Goal: Task Accomplishment & Management: Complete application form

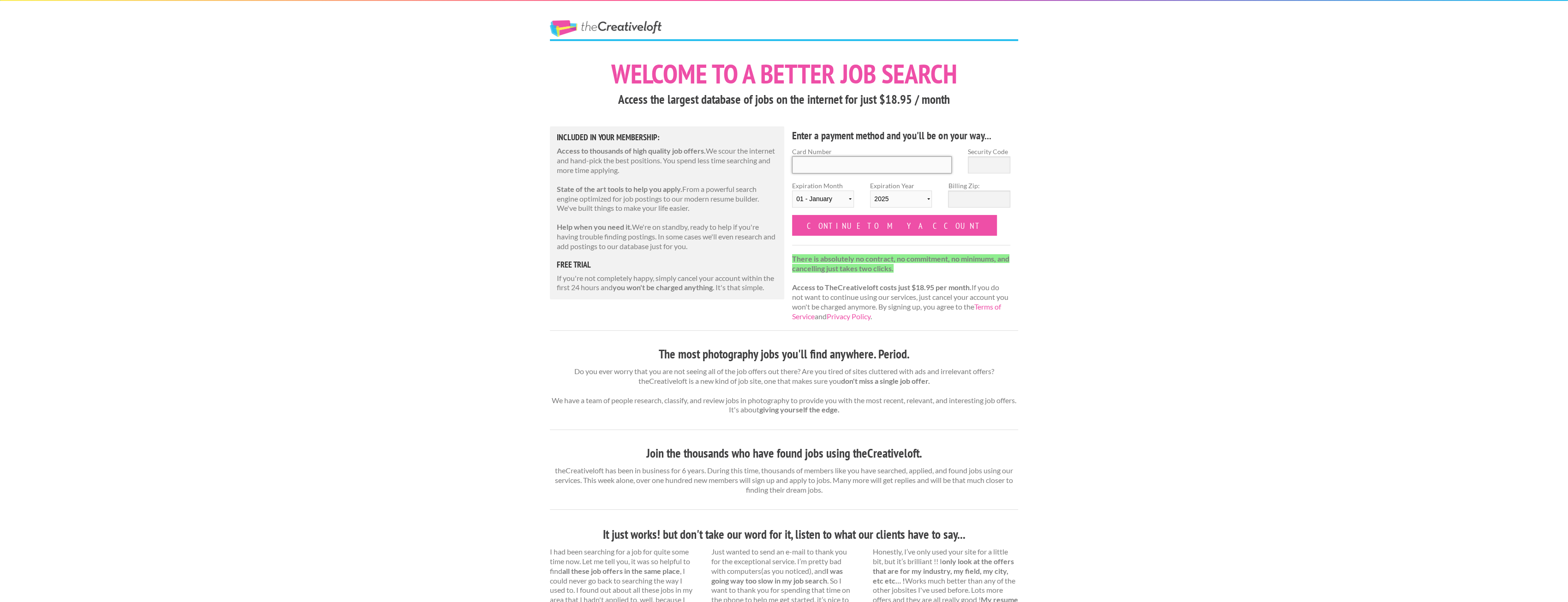
click at [878, 167] on input "Card Number" at bounding box center [872, 165] width 160 height 17
type input "4111130007652129"
select select "03"
select select "2027"
click at [990, 159] on input "Security Code" at bounding box center [989, 165] width 43 height 17
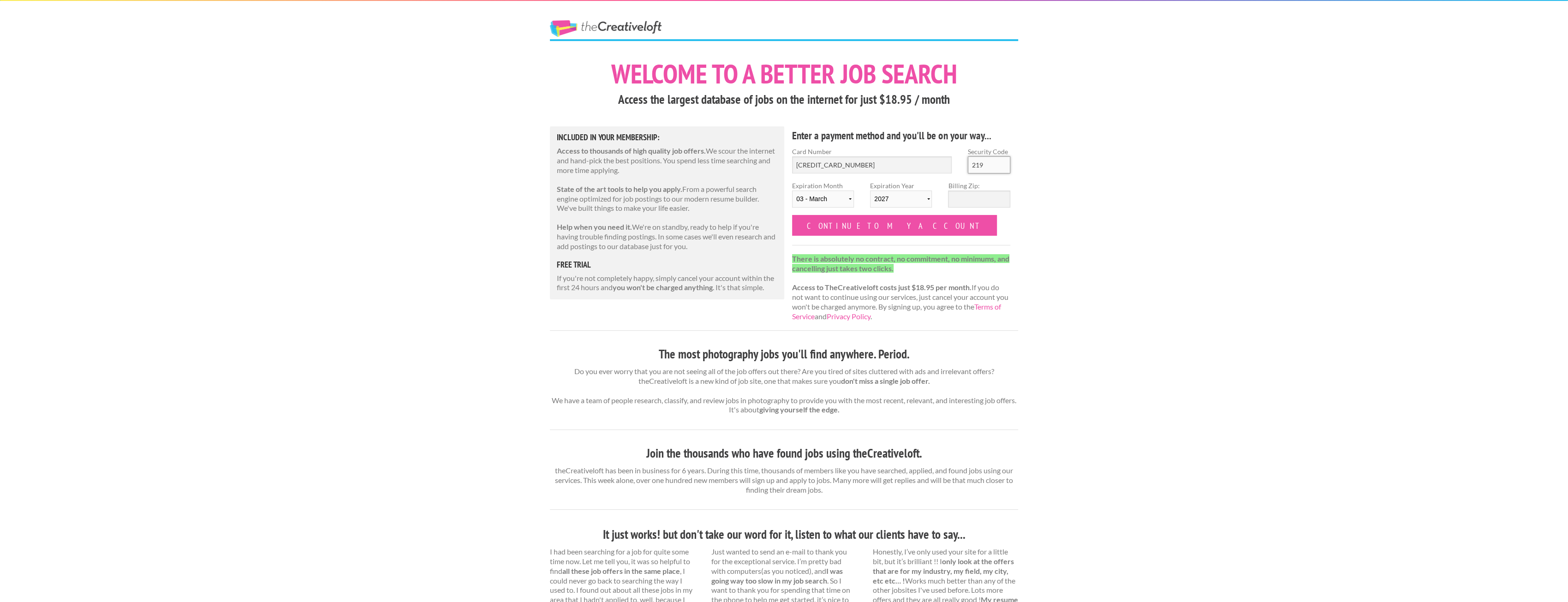
type input "219"
click at [967, 194] on input "Billing Zip:" at bounding box center [979, 199] width 62 height 17
type input "12831"
click at [815, 230] on input "Continue to my account" at bounding box center [894, 225] width 205 height 21
click at [848, 224] on input "Continue to my account" at bounding box center [894, 225] width 205 height 21
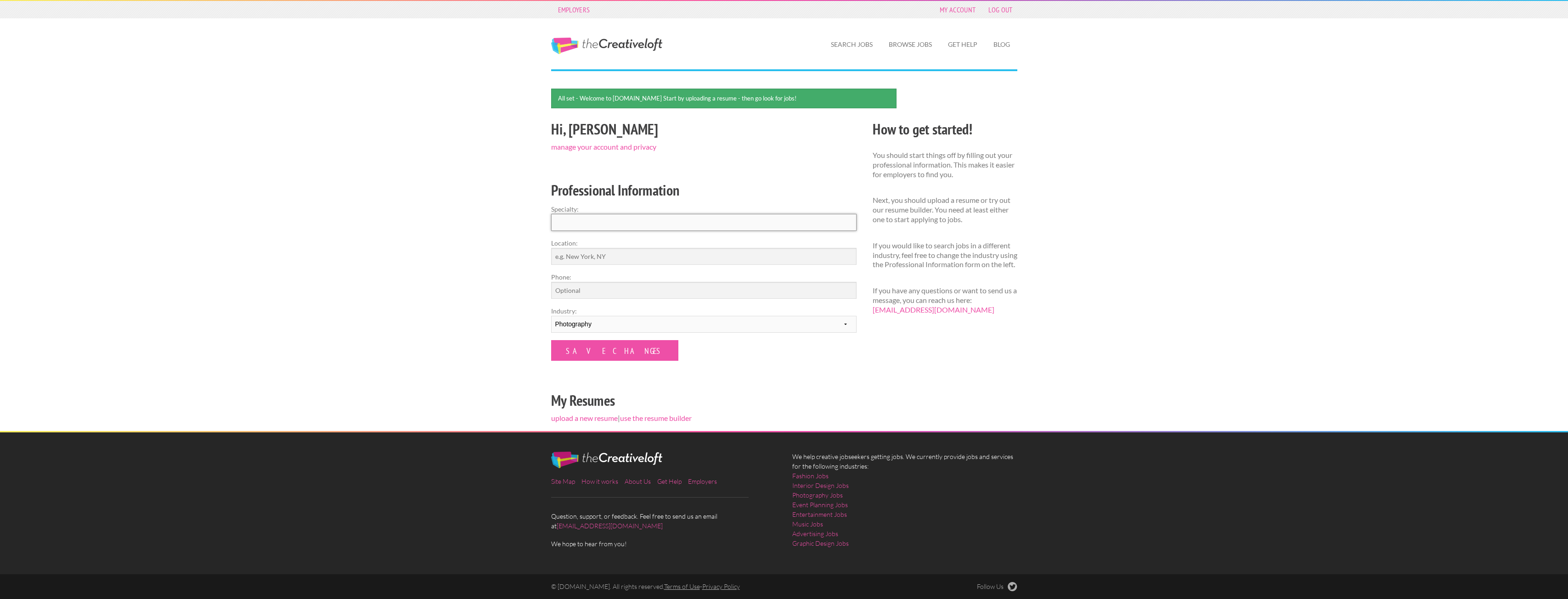
click at [755, 229] on input "Specialty:" at bounding box center [704, 222] width 305 height 17
type input "Photography"
click at [609, 254] on input "Location:" at bounding box center [704, 256] width 305 height 17
type input "Albany NY"
drag, startPoint x: 608, startPoint y: 218, endPoint x: 291, endPoint y: 187, distance: 318.5
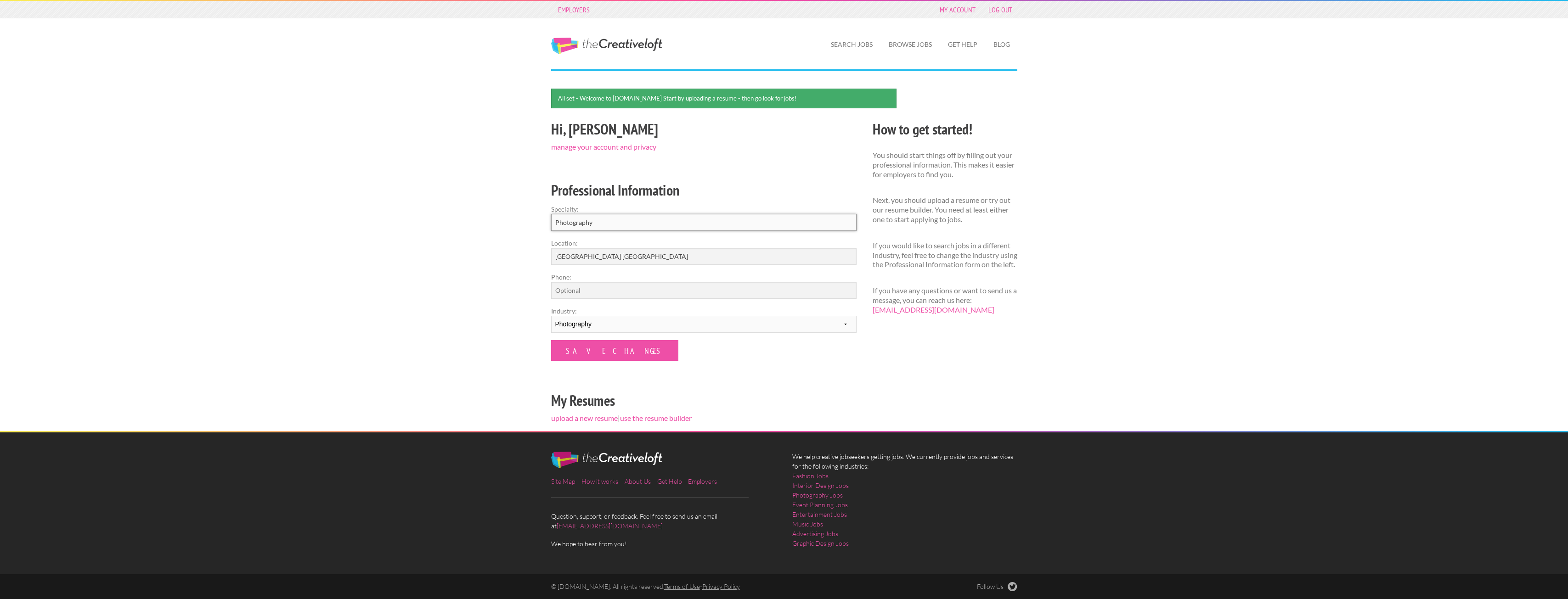
click at [299, 180] on div "Employers My Account Log Out The Creative Loft Search Jobs Browse Jobs Get Help…" at bounding box center [784, 300] width 1568 height 599
type input "Real Estate Photography"
click at [591, 355] on input "Save Changes" at bounding box center [615, 351] width 127 height 20
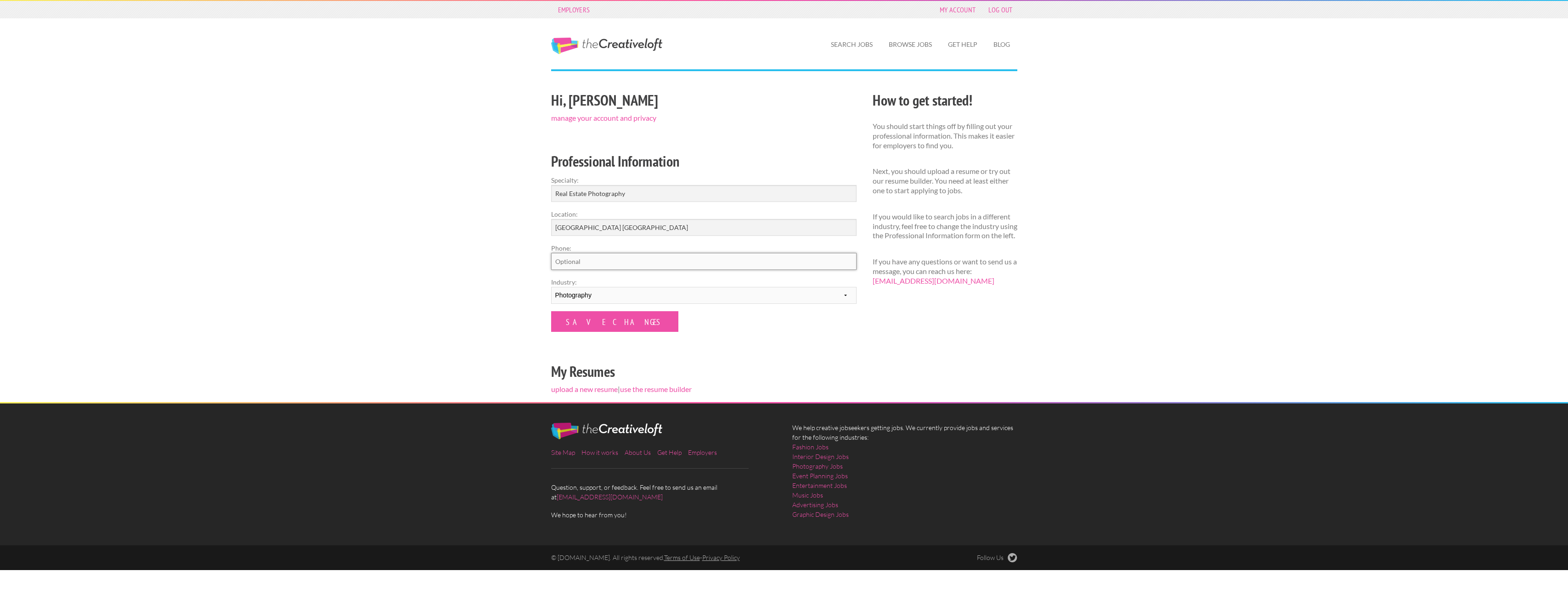
click at [583, 266] on input "Phone:" at bounding box center [704, 262] width 305 height 17
type input "[PHONE_NUMBER]"
click at [583, 319] on input "Save Changes" at bounding box center [615, 322] width 127 height 20
click at [589, 391] on link "upload a new resume" at bounding box center [584, 388] width 67 height 9
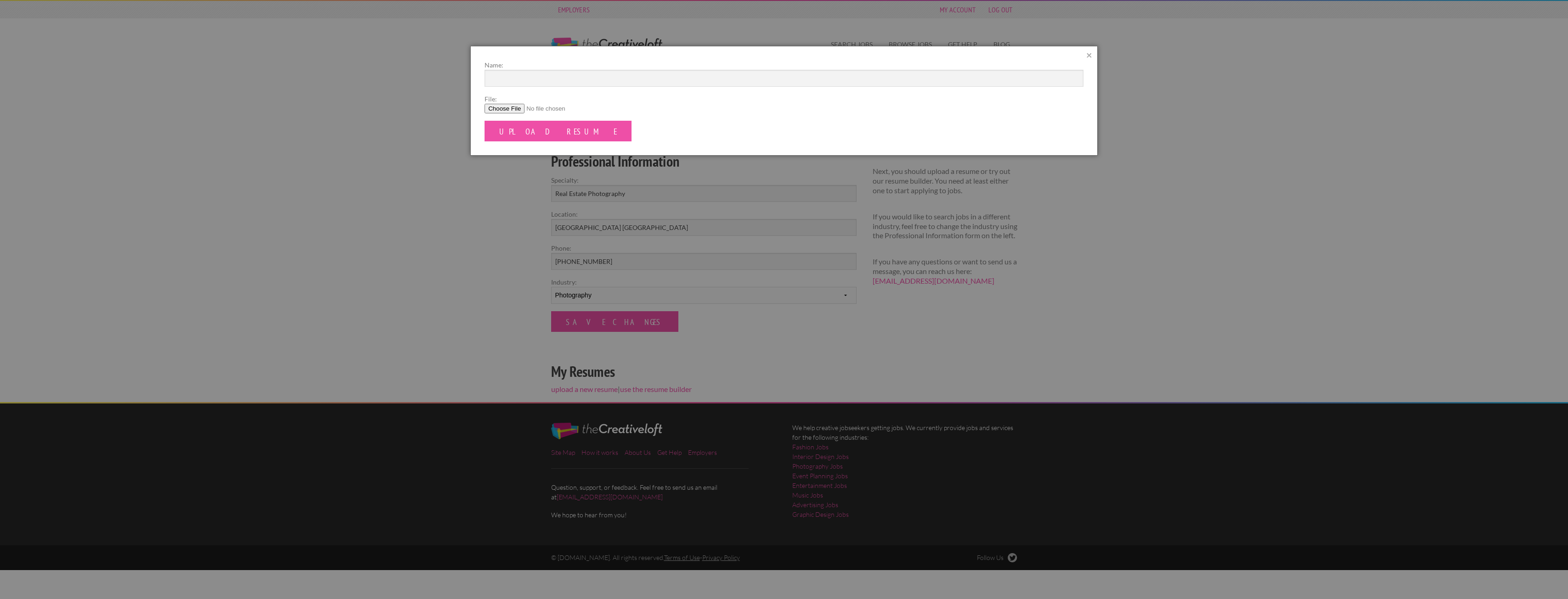
click at [502, 107] on input "File:" at bounding box center [783, 108] width 598 height 9
click at [499, 106] on input "File:" at bounding box center [783, 108] width 598 height 9
type input "C:\fakepath\Farrah J. Dobbins Photography Resume.pdf"
click at [511, 134] on input "Upload Resume" at bounding box center [558, 131] width 147 height 20
type input "[PERSON_NAME]'s Resume"
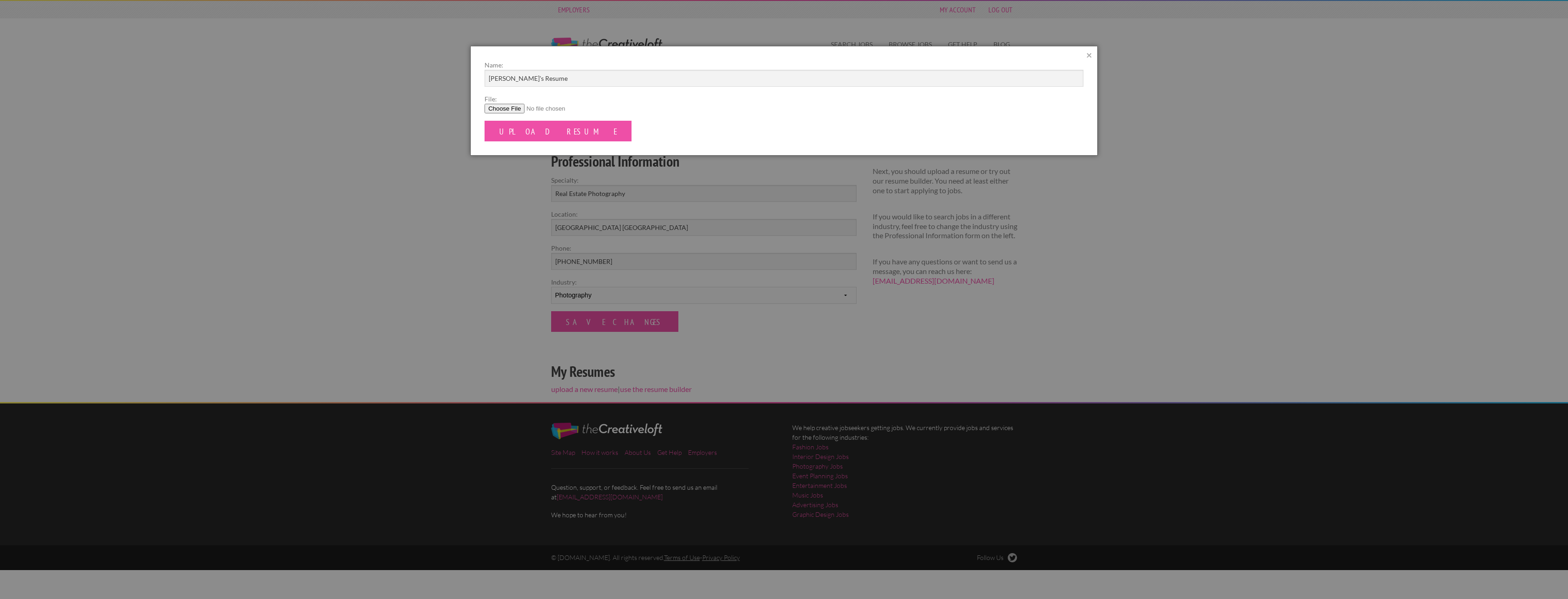
click at [548, 108] on input "File:" at bounding box center [783, 108] width 598 height 9
click at [498, 105] on input "File:" at bounding box center [783, 108] width 598 height 9
type input "C:\fakepath\Farrah J. Dobbins Photography Resume.pdf"
click at [523, 134] on input "Upload Resume" at bounding box center [558, 131] width 147 height 20
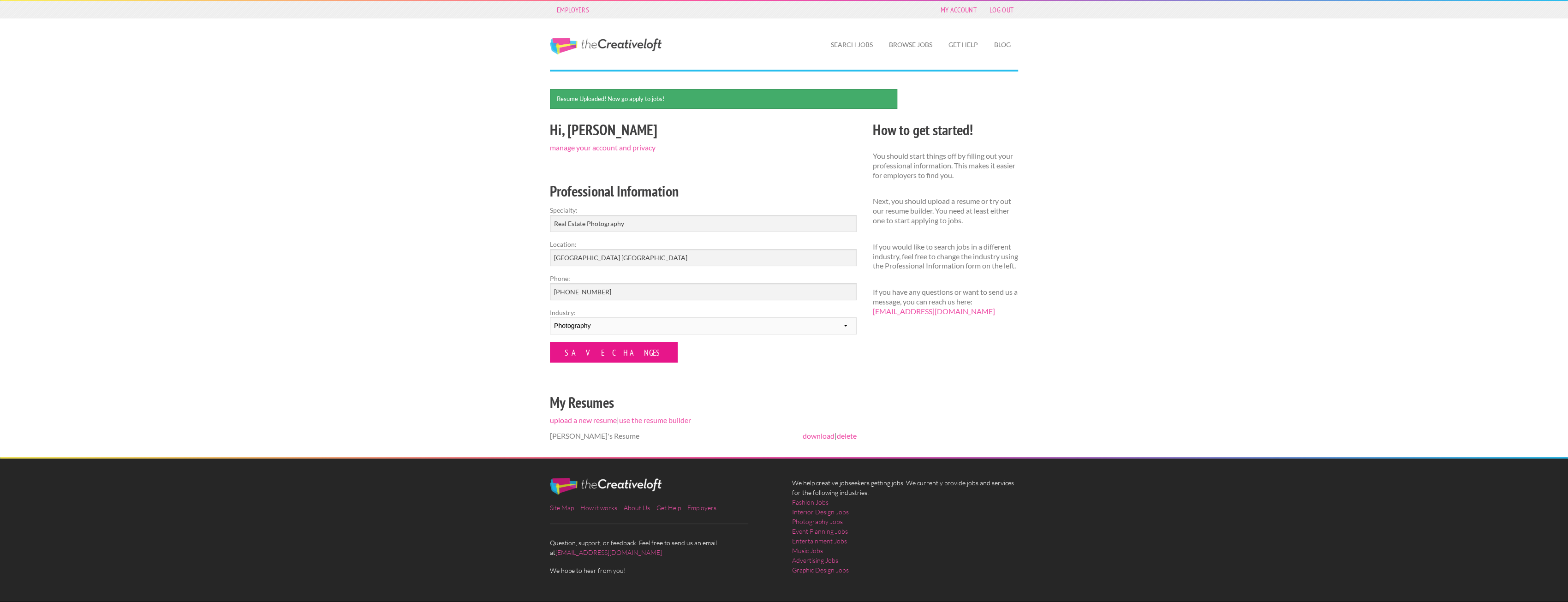
click at [591, 347] on input "Save Changes" at bounding box center [614, 352] width 128 height 21
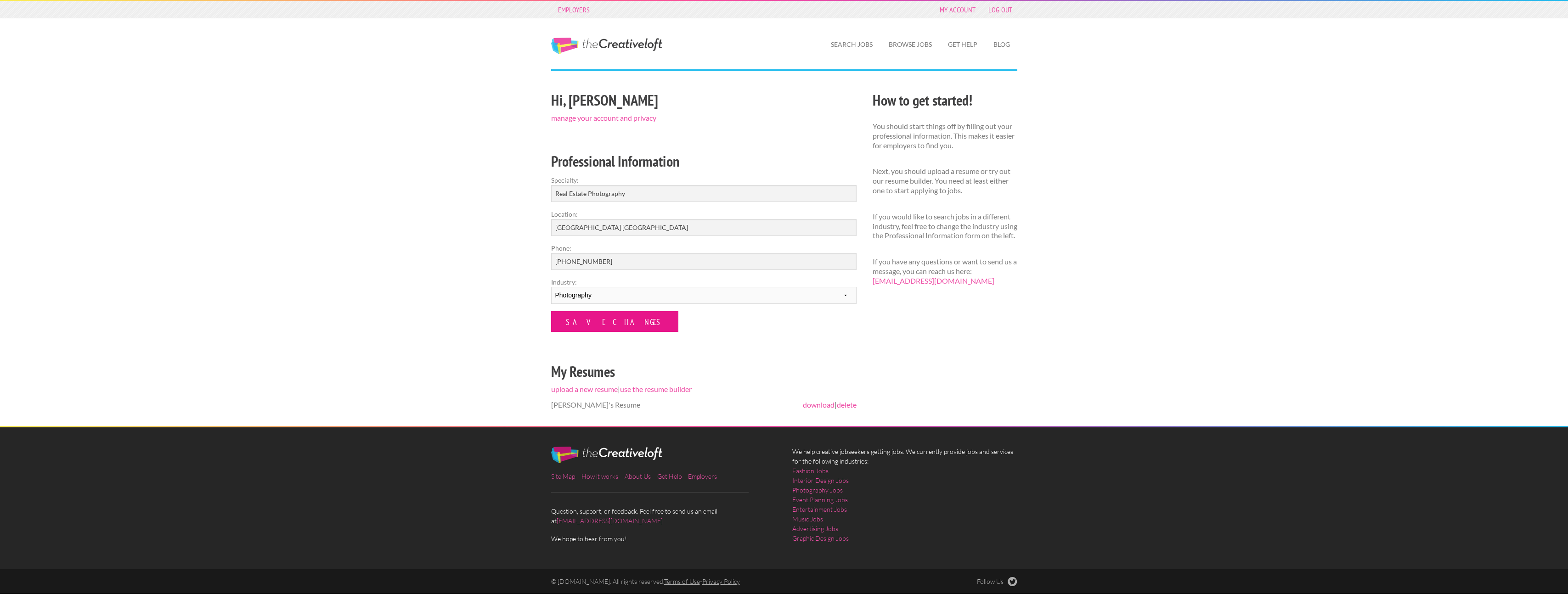
click at [585, 318] on input "Save Changes" at bounding box center [615, 322] width 127 height 20
click at [845, 51] on link "Search Jobs" at bounding box center [852, 44] width 57 height 21
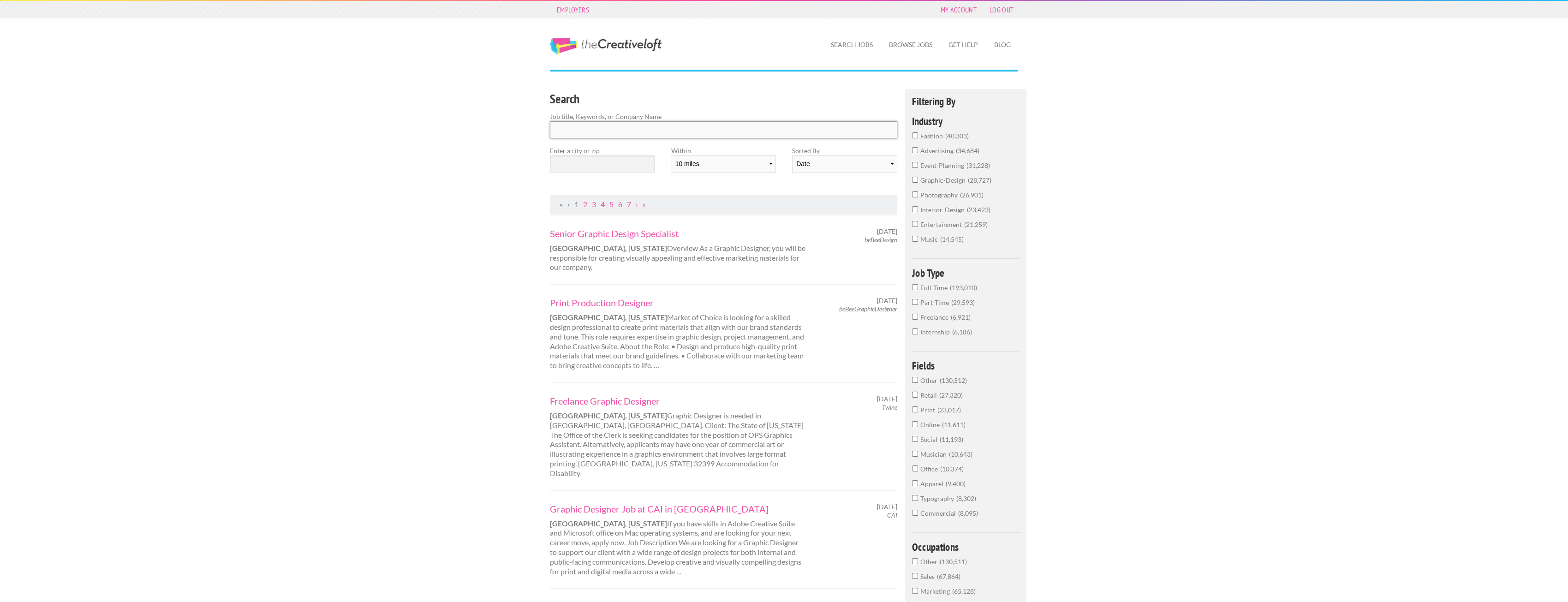
click at [656, 131] on input "Search" at bounding box center [724, 130] width 348 height 17
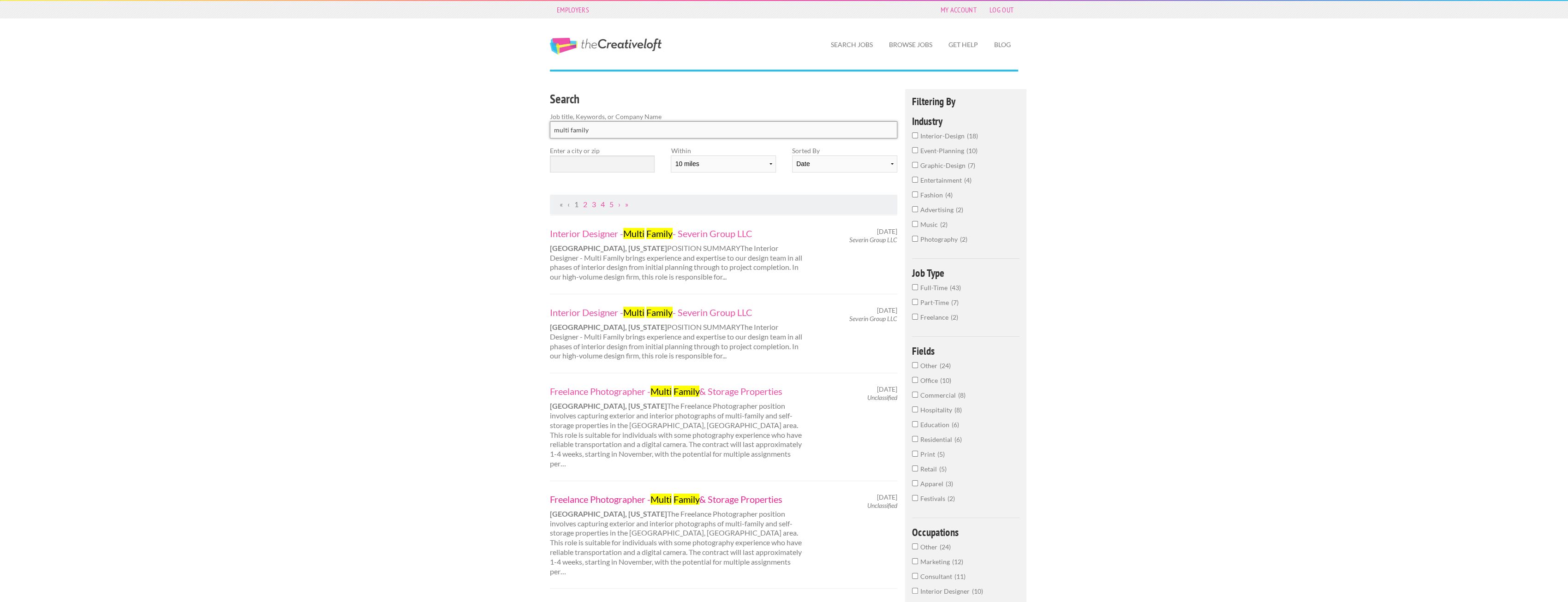
type input "multi family"
click at [629, 493] on link "Freelance Photographer - Multi Family & Storage Properties" at bounding box center [678, 499] width 257 height 12
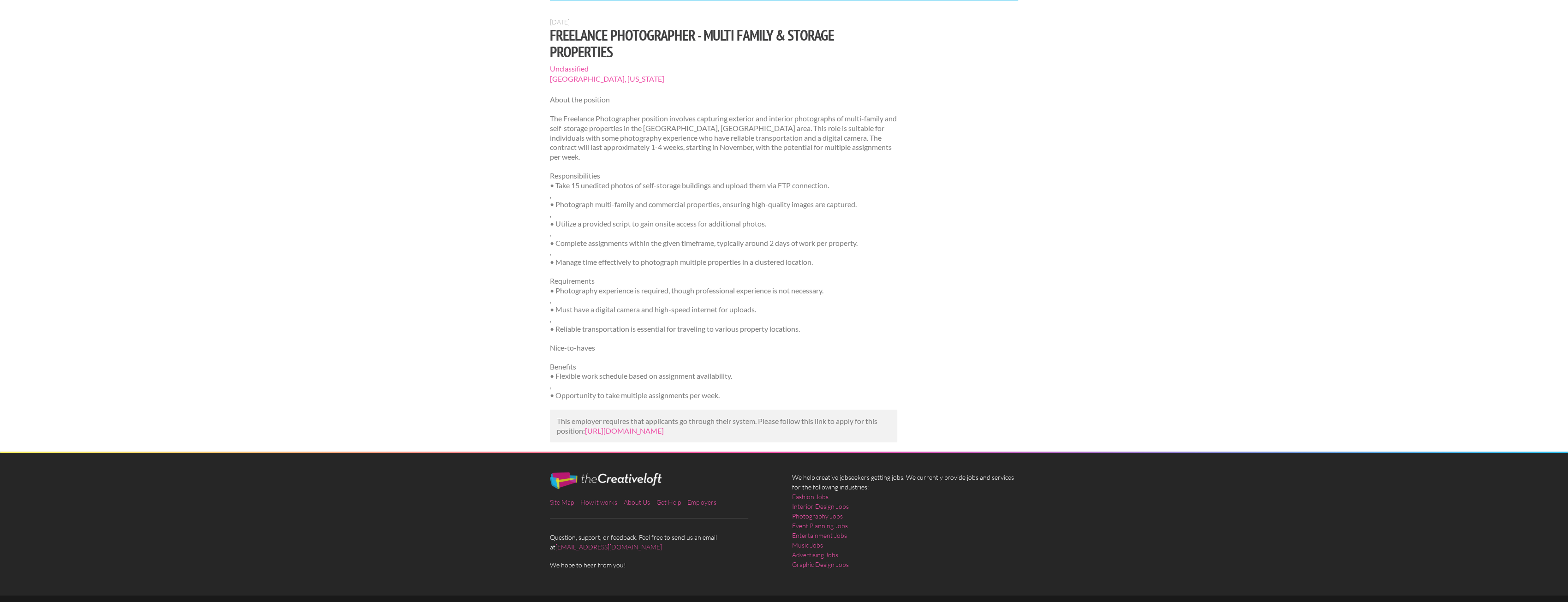
scroll to position [82, 0]
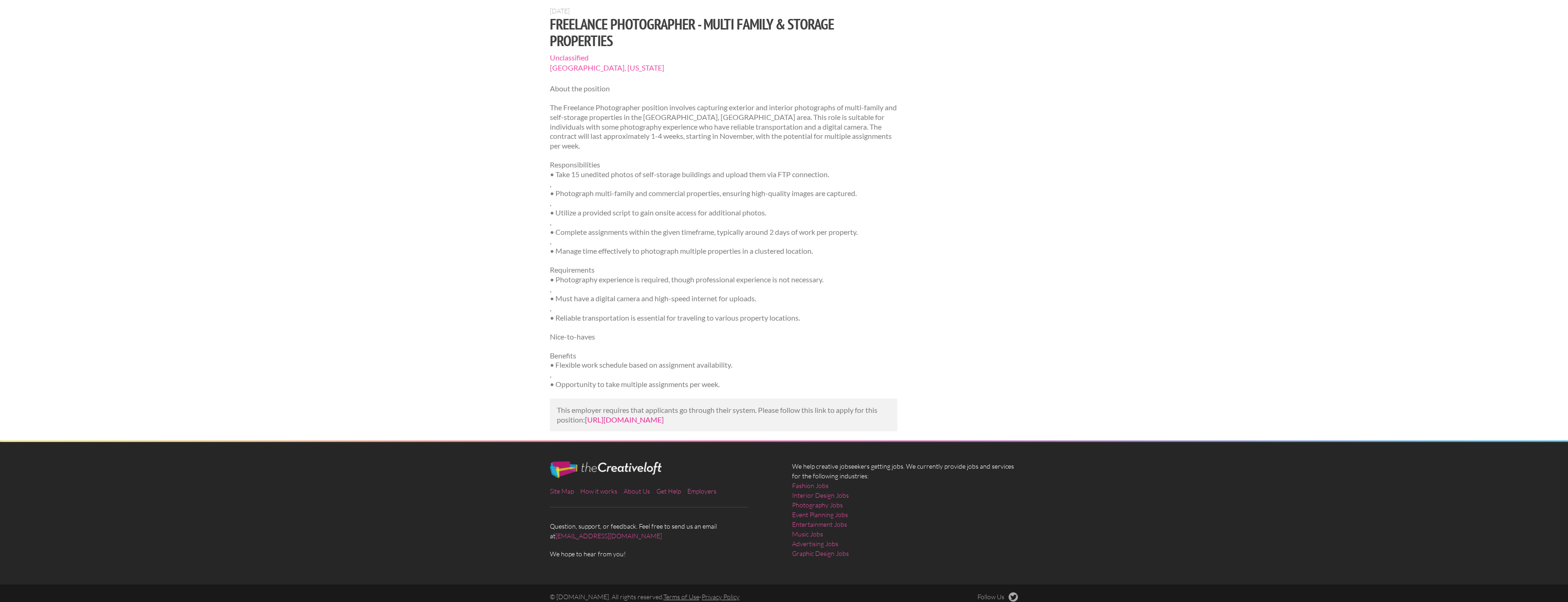
click at [664, 416] on link "[URL][DOMAIN_NAME]" at bounding box center [624, 420] width 79 height 9
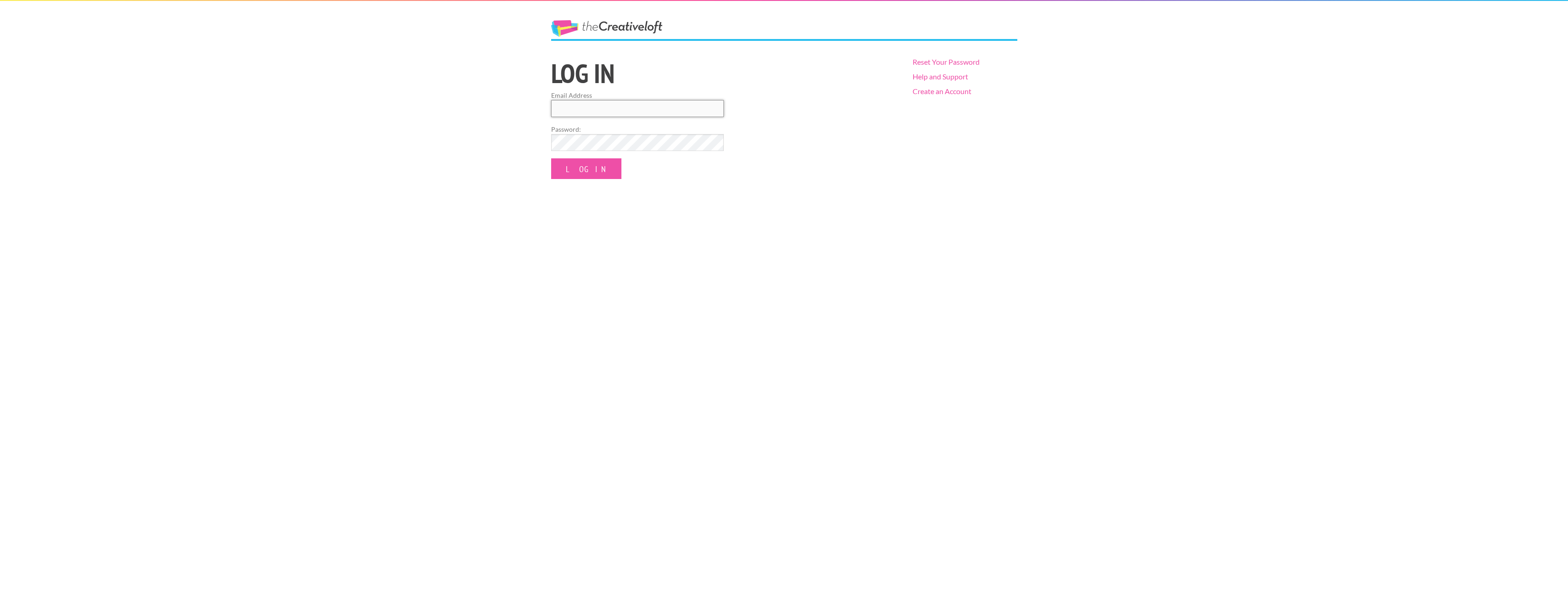
click at [602, 107] on input "Email Address" at bounding box center [638, 108] width 173 height 17
type input "farrah@in-house.media"
click at [613, 133] on label "Password:" at bounding box center [638, 129] width 173 height 9
click at [559, 162] on input "Log In" at bounding box center [586, 168] width 70 height 20
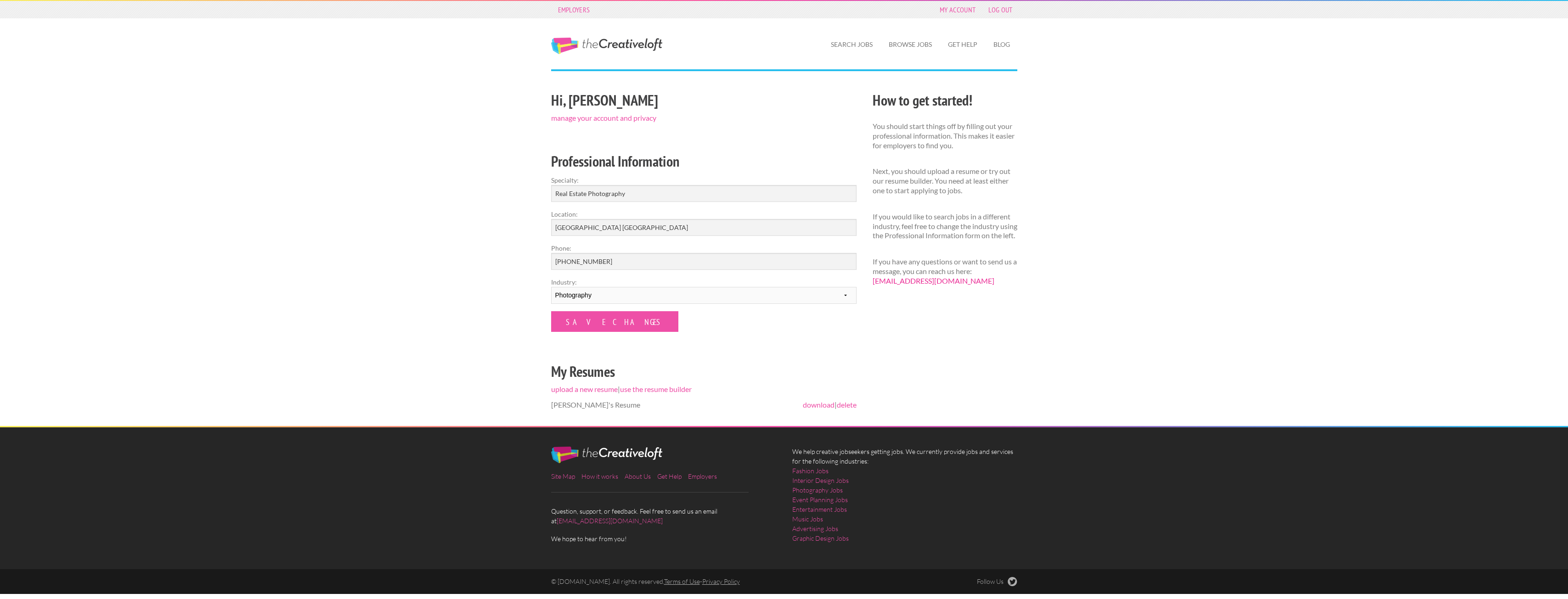
click at [922, 285] on link "[EMAIL_ADDRESS][DOMAIN_NAME]" at bounding box center [933, 281] width 122 height 9
click at [568, 518] on link "[EMAIL_ADDRESS][DOMAIN_NAME]" at bounding box center [609, 521] width 106 height 8
click at [955, 4] on link "My Account" at bounding box center [957, 9] width 45 height 13
click at [963, 12] on link "My Account" at bounding box center [957, 9] width 45 height 13
